Goal: Task Accomplishment & Management: Use online tool/utility

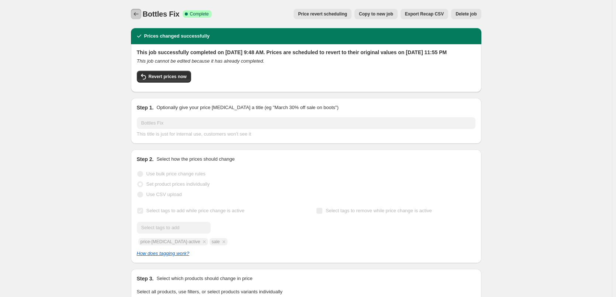
click at [137, 14] on icon "Price change jobs" at bounding box center [135, 13] width 7 height 7
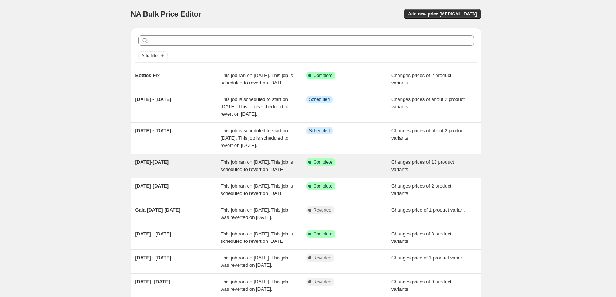
click at [234, 172] on span "This job ran on [DATE]. This job is scheduled to revert on [DATE]." at bounding box center [256, 165] width 72 height 13
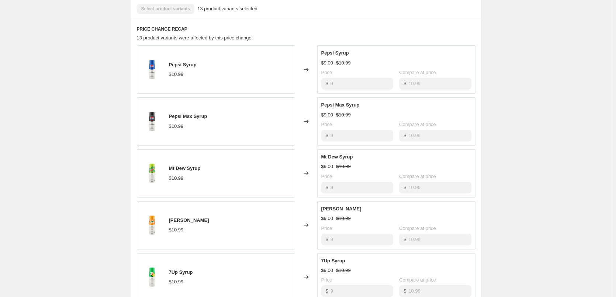
scroll to position [442, 0]
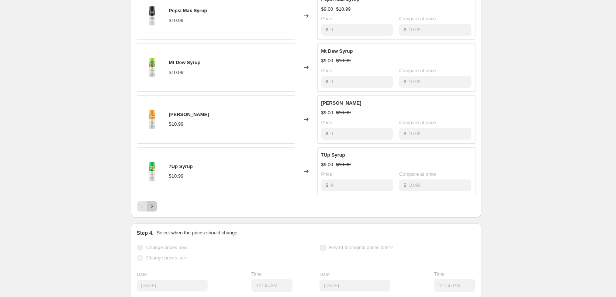
click at [153, 210] on icon "Next" at bounding box center [151, 206] width 7 height 7
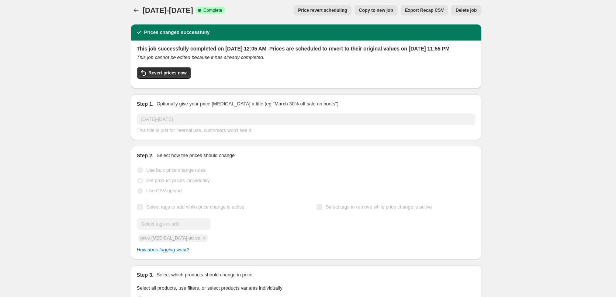
scroll to position [0, 0]
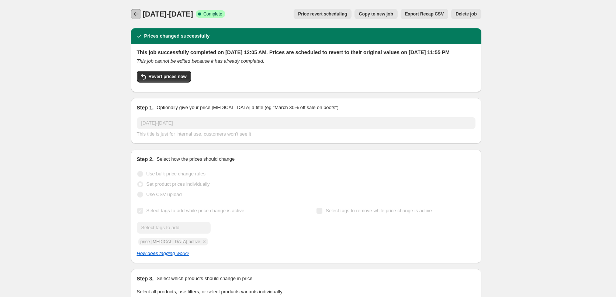
click at [134, 15] on icon "Price change jobs" at bounding box center [135, 13] width 7 height 7
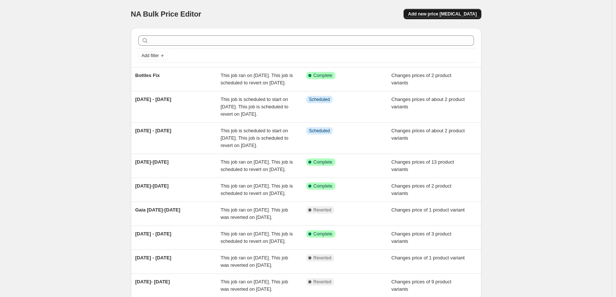
click at [451, 14] on span "Add new price [MEDICAL_DATA]" at bounding box center [442, 14] width 69 height 6
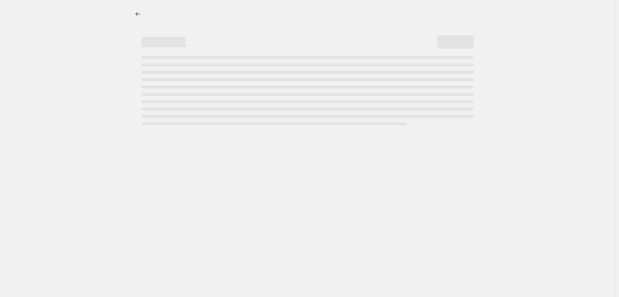
select select "percentage"
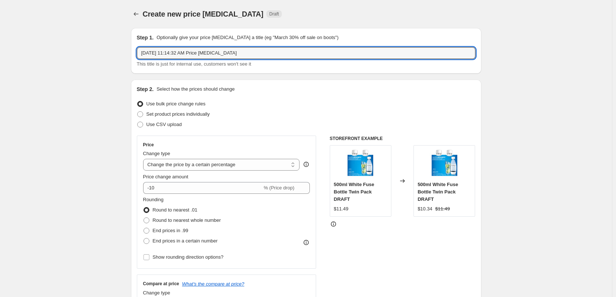
drag, startPoint x: 246, startPoint y: 54, endPoint x: 87, endPoint y: 49, distance: 159.0
type input "Terra White Fix"
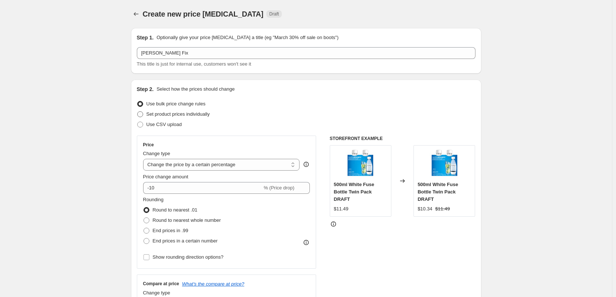
click at [173, 113] on span "Set product prices individually" at bounding box center [177, 114] width 63 height 6
click at [138, 112] on input "Set product prices individually" at bounding box center [137, 111] width 0 height 0
radio input "true"
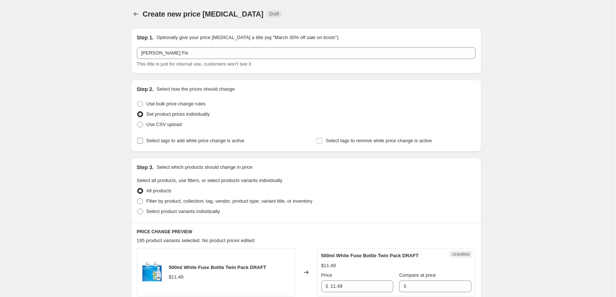
click at [141, 143] on input "Select tags to add while price change is active" at bounding box center [140, 141] width 6 height 6
checkbox input "true"
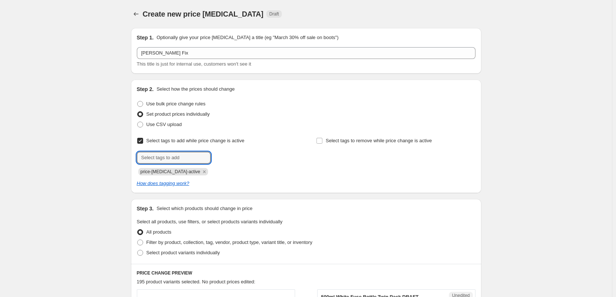
drag, startPoint x: 166, startPoint y: 153, endPoint x: 176, endPoint y: 164, distance: 14.3
click at [169, 156] on input "text" at bounding box center [174, 158] width 74 height 12
type input "sale"
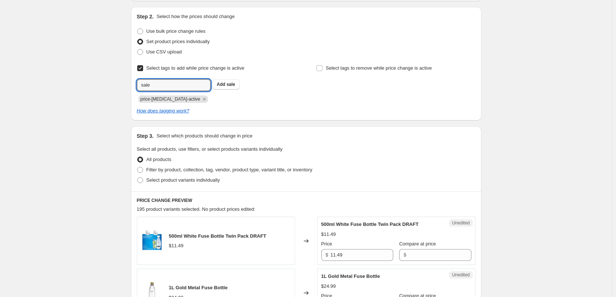
scroll to position [111, 0]
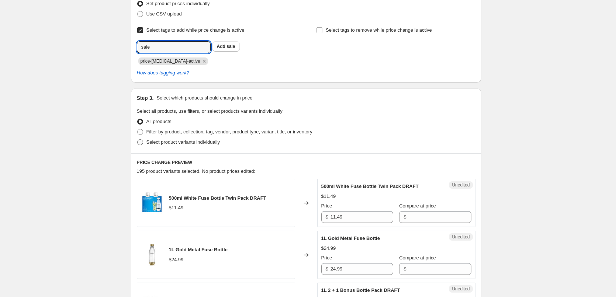
click at [204, 143] on span "Select product variants individually" at bounding box center [182, 142] width 73 height 6
click at [138, 140] on input "Select product variants individually" at bounding box center [137, 139] width 0 height 0
radio input "true"
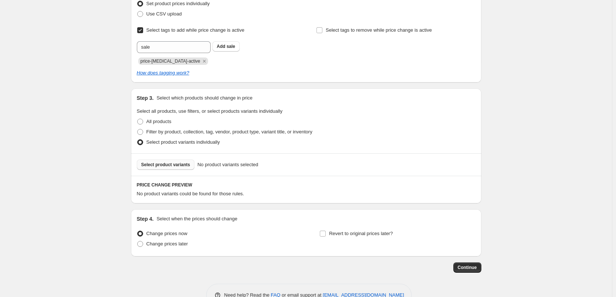
click at [181, 167] on span "Select product variants" at bounding box center [165, 165] width 49 height 6
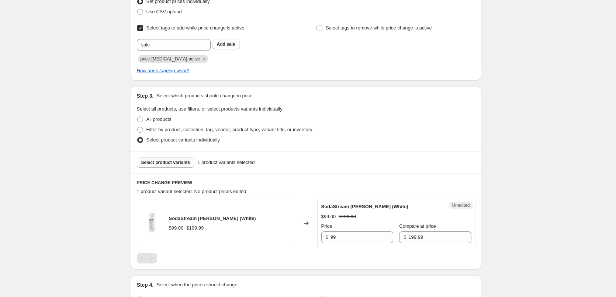
scroll to position [184, 0]
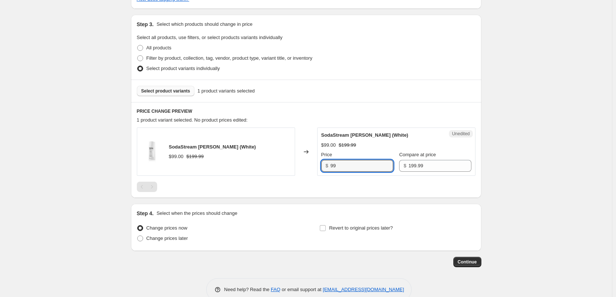
drag, startPoint x: 347, startPoint y: 167, endPoint x: 305, endPoint y: 167, distance: 42.0
click at [305, 167] on div "SodaStream Terra White (White) $99.00 $199.99 Changed to Unedited SodaStream Te…" at bounding box center [306, 152] width 338 height 48
type input "89"
click at [345, 232] on span "Revert to original prices later?" at bounding box center [361, 228] width 64 height 7
click at [326, 231] on input "Revert to original prices later?" at bounding box center [323, 228] width 6 height 6
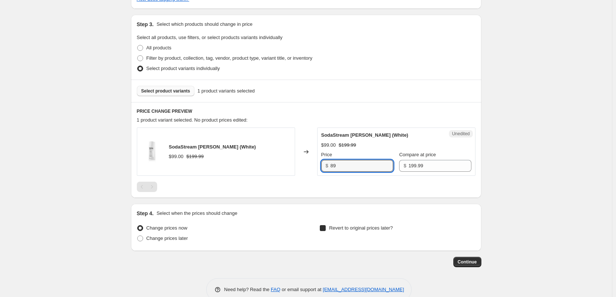
checkbox input "true"
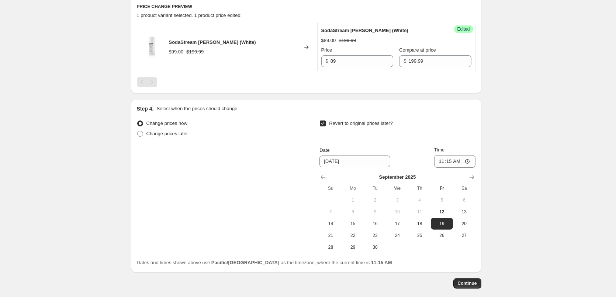
scroll to position [326, 0]
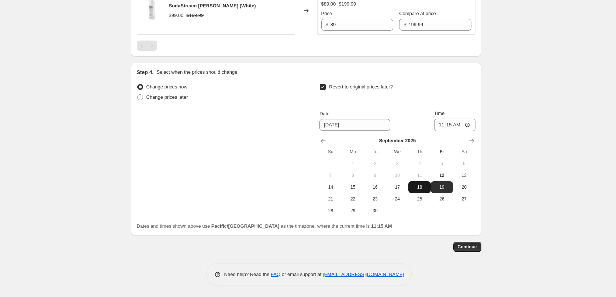
click at [419, 188] on span "18" at bounding box center [419, 187] width 16 height 6
type input "9/18/2025"
click at [444, 126] on input "11:15" at bounding box center [454, 125] width 41 height 13
type input "23:55"
click at [475, 246] on span "Continue" at bounding box center [467, 247] width 19 height 6
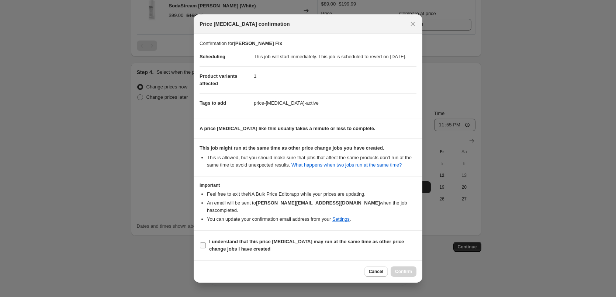
click at [205, 245] on input "I understand that this price change job may run at the same time as other price…" at bounding box center [203, 246] width 6 height 6
checkbox input "true"
click at [411, 271] on span "Confirm" at bounding box center [403, 272] width 17 height 6
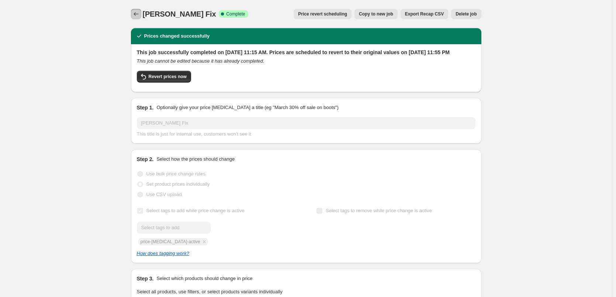
click at [138, 12] on icon "Price change jobs" at bounding box center [135, 13] width 7 height 7
